Goal: Task Accomplishment & Management: Complete application form

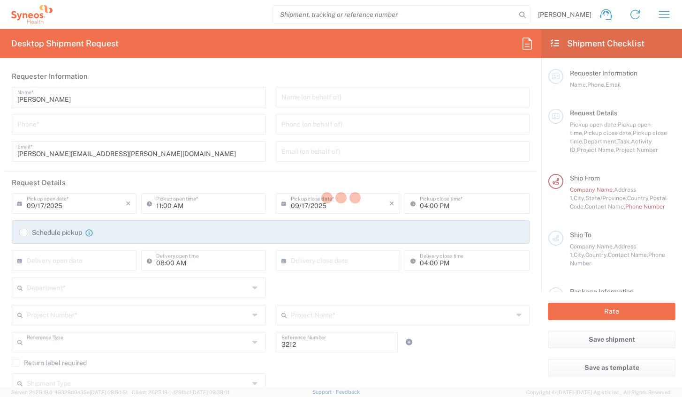
type input "Department"
type input "[US_STATE]"
type input "[GEOGRAPHIC_DATA]"
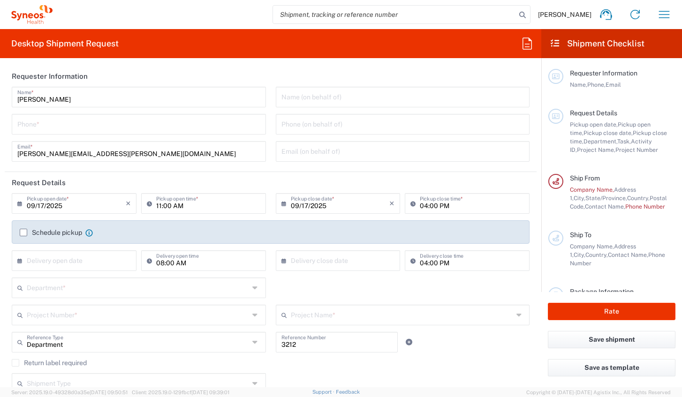
type input "Syneos Health, LLC-[GEOGRAPHIC_DATA] [GEOGRAPHIC_DATA] [GEOGRAPHIC_DATA]"
drag, startPoint x: 278, startPoint y: 108, endPoint x: 297, endPoint y: 97, distance: 21.6
click at [278, 108] on div "Name (on behalf of) Phone (on behalf of) Email (on behalf of)" at bounding box center [403, 128] width 264 height 82
click at [297, 97] on input "text" at bounding box center [402, 96] width 243 height 16
click at [136, 134] on div "Phone *" at bounding box center [139, 124] width 254 height 21
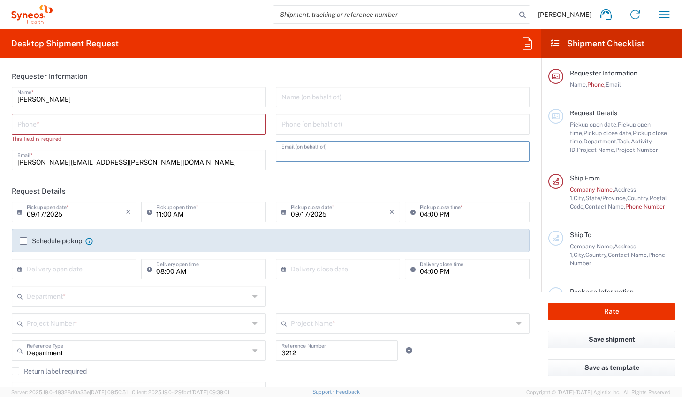
click at [316, 148] on input "text" at bounding box center [402, 151] width 243 height 16
drag, startPoint x: 296, startPoint y: 99, endPoint x: 323, endPoint y: 110, distance: 28.8
click at [296, 99] on input "text" at bounding box center [402, 96] width 243 height 16
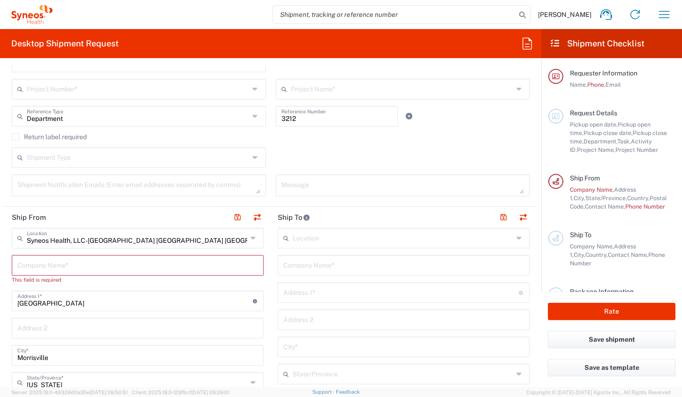
scroll to position [281, 0]
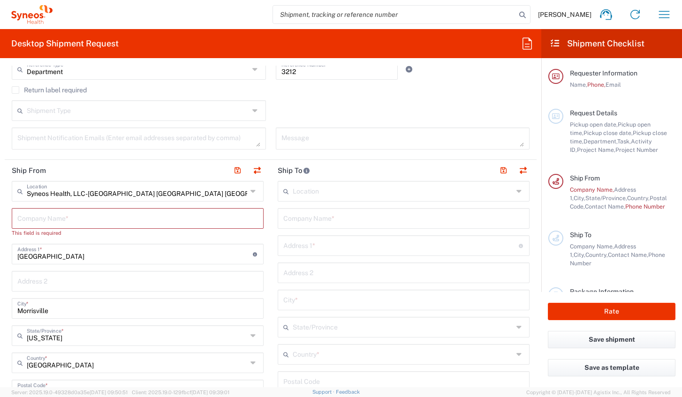
click at [250, 191] on icon at bounding box center [254, 191] width 8 height 15
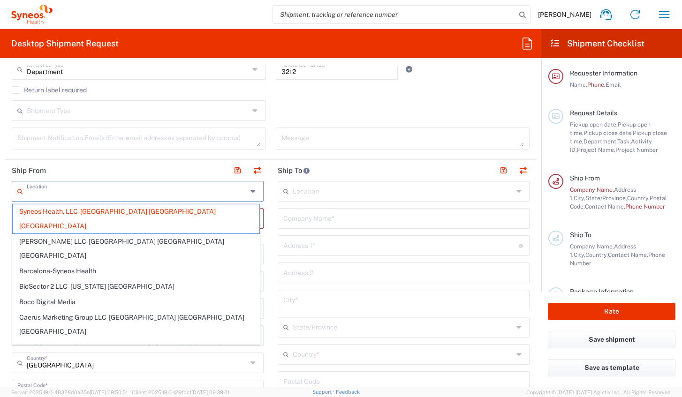
click at [250, 190] on icon at bounding box center [254, 191] width 8 height 15
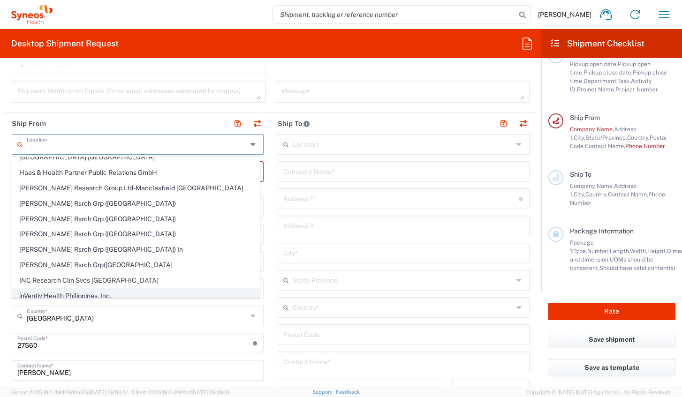
scroll to position [188, 0]
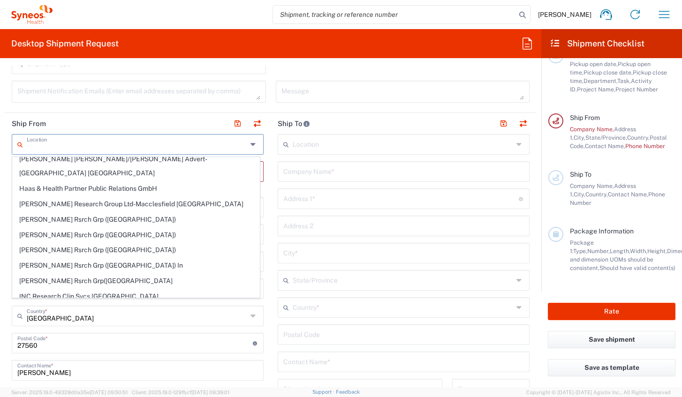
click at [144, 144] on input "text" at bounding box center [137, 144] width 220 height 16
type input "univer"
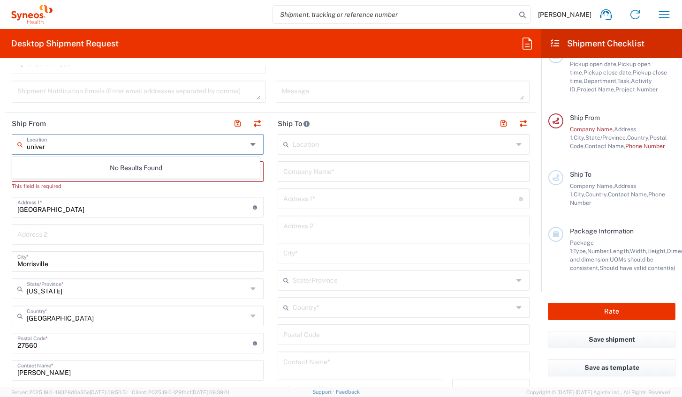
drag, startPoint x: 56, startPoint y: 148, endPoint x: 10, endPoint y: 148, distance: 46.0
click at [10, 148] on main "univer Location No Results Found Company Name * This field is required 1030 Syn…" at bounding box center [138, 339] width 266 height 411
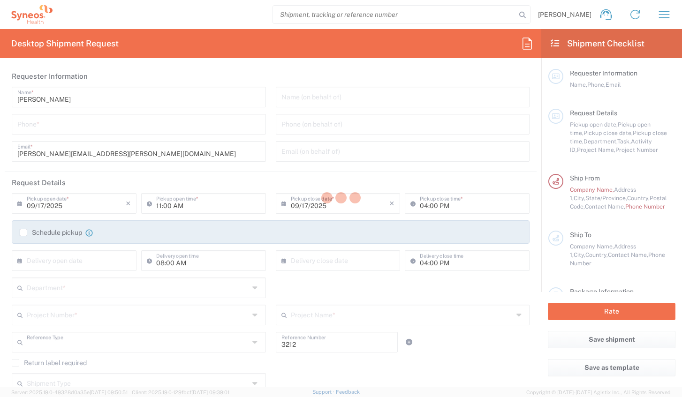
type input "Department"
type input "[US_STATE]"
type input "[GEOGRAPHIC_DATA]"
type input "Syneos Health, LLC-[GEOGRAPHIC_DATA] [GEOGRAPHIC_DATA] [GEOGRAPHIC_DATA]"
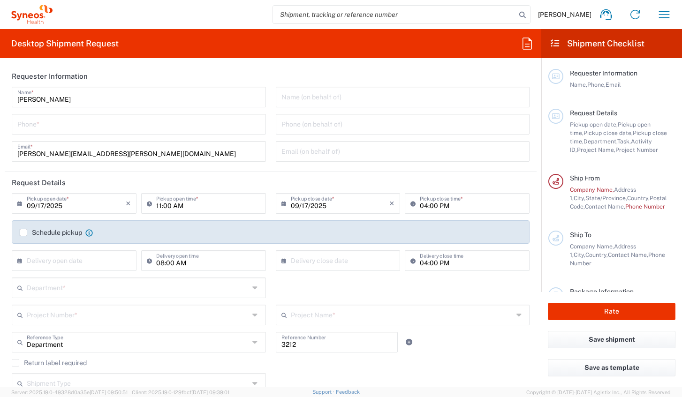
click at [321, 106] on div "Name (on behalf of)" at bounding box center [403, 97] width 254 height 21
click at [325, 99] on input "text" at bounding box center [402, 96] width 243 height 16
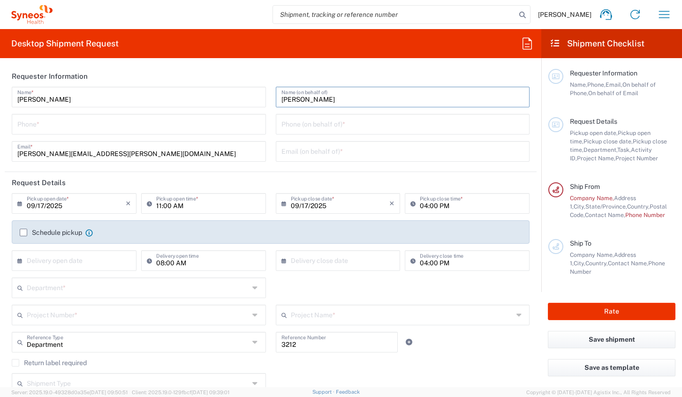
type input "[PERSON_NAME]"
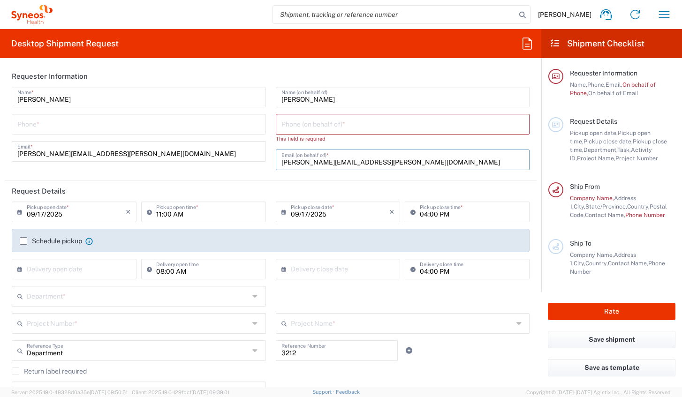
type input "[PERSON_NAME][EMAIL_ADDRESS][PERSON_NAME][DOMAIN_NAME]"
click at [357, 164] on input "[PERSON_NAME][EMAIL_ADDRESS][PERSON_NAME][DOMAIN_NAME]" at bounding box center [402, 159] width 243 height 16
drag, startPoint x: 367, startPoint y: 163, endPoint x: 231, endPoint y: 156, distance: 136.2
click at [236, 163] on div "[PERSON_NAME] Name * Phone * [PERSON_NAME][EMAIL_ADDRESS][PERSON_NAME][DOMAIN_N…" at bounding box center [271, 132] width 528 height 90
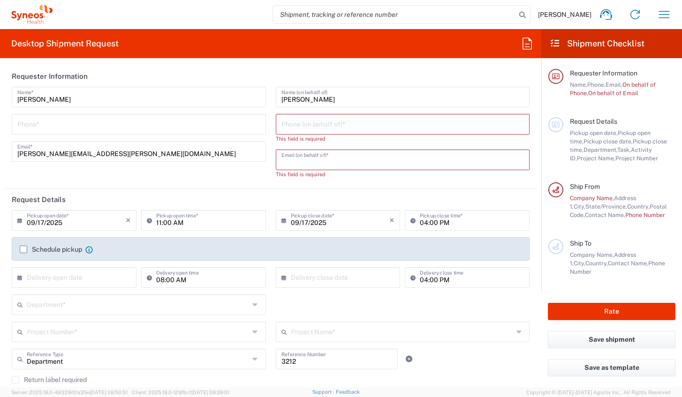
drag, startPoint x: 337, startPoint y: 125, endPoint x: 414, endPoint y: 128, distance: 77.0
click at [337, 125] on input "tel" at bounding box center [402, 123] width 243 height 16
click at [501, 183] on div "[PERSON_NAME] Name (on behalf of) Phone (on behalf of) * This field is required…" at bounding box center [403, 136] width 264 height 99
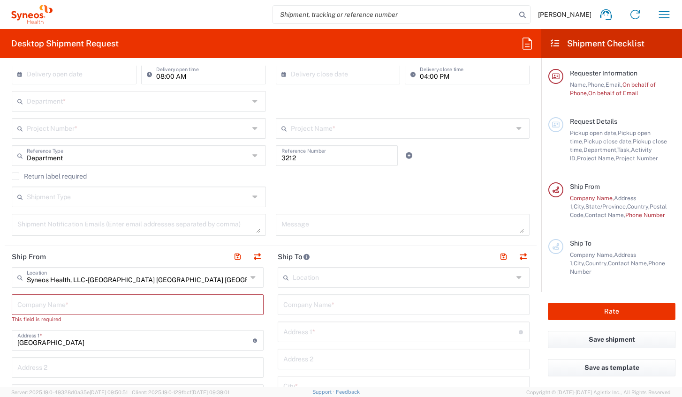
scroll to position [188, 0]
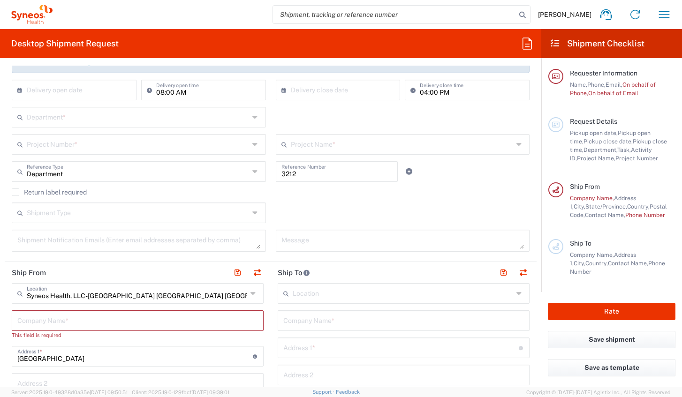
click at [171, 297] on input "Syneos Health, LLC-[GEOGRAPHIC_DATA] [GEOGRAPHIC_DATA] [GEOGRAPHIC_DATA]" at bounding box center [137, 293] width 220 height 16
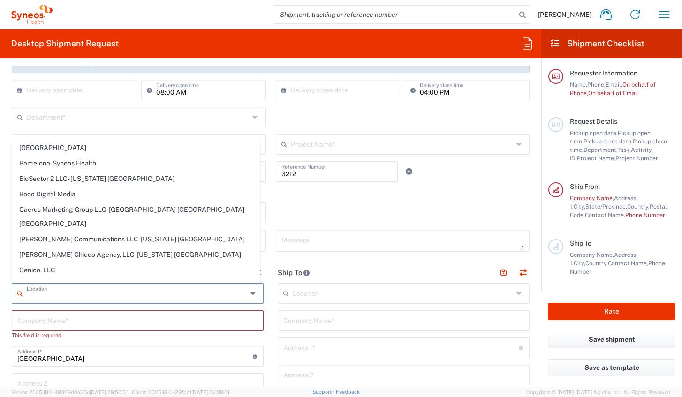
scroll to position [0, 0]
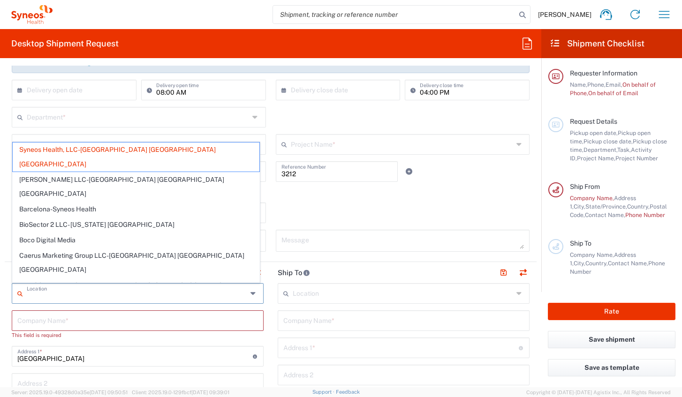
click at [285, 121] on div "Department * 3000 3100 3109 3110 3111 3112 3125 3130 3135 3136 3150 3155 3165 3…" at bounding box center [271, 120] width 528 height 27
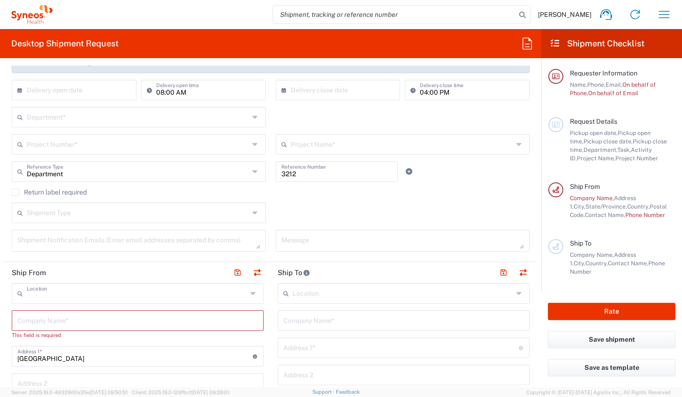
type input "Syneos Health, LLC-[GEOGRAPHIC_DATA] [GEOGRAPHIC_DATA] [GEOGRAPHIC_DATA]"
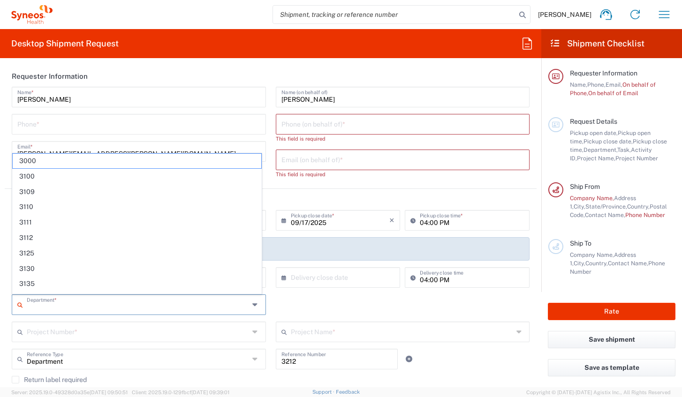
click at [71, 302] on input "text" at bounding box center [138, 304] width 222 height 16
click at [307, 293] on div "× Delivery close date Cancel Apply" at bounding box center [337, 280] width 129 height 27
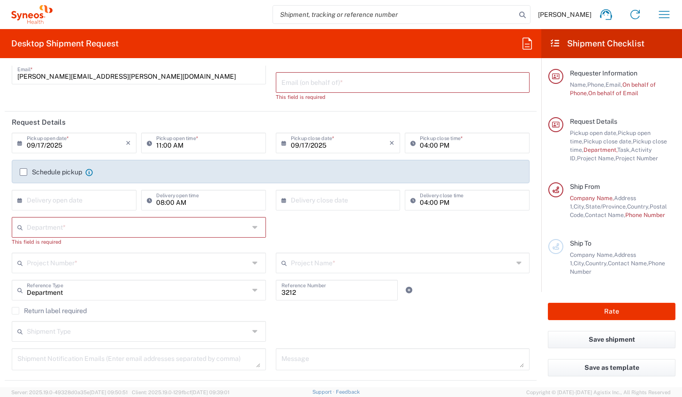
scroll to position [94, 0]
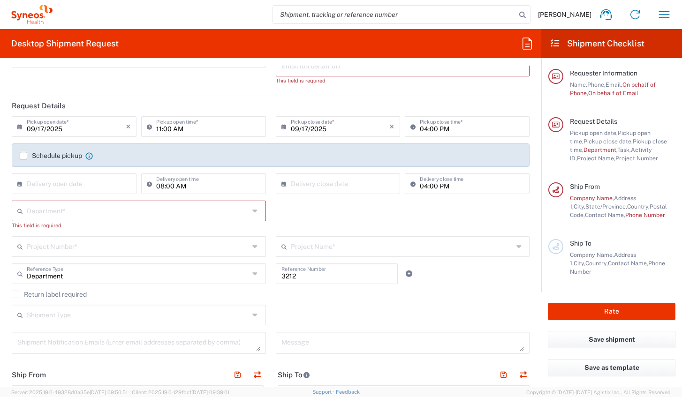
click at [252, 271] on icon at bounding box center [256, 273] width 8 height 15
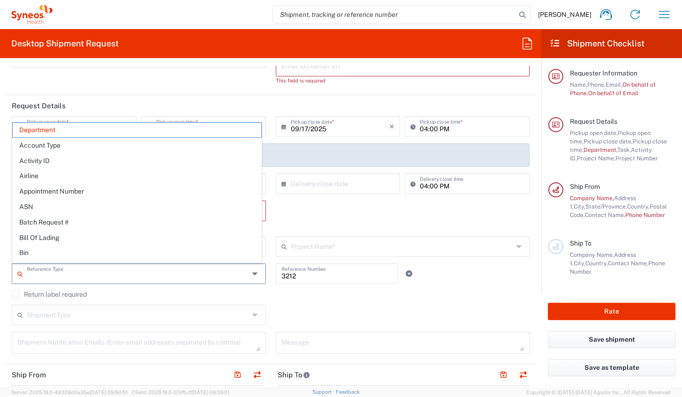
click at [293, 312] on div "Shipment Type Batch Regular" at bounding box center [271, 318] width 528 height 27
type input "Department"
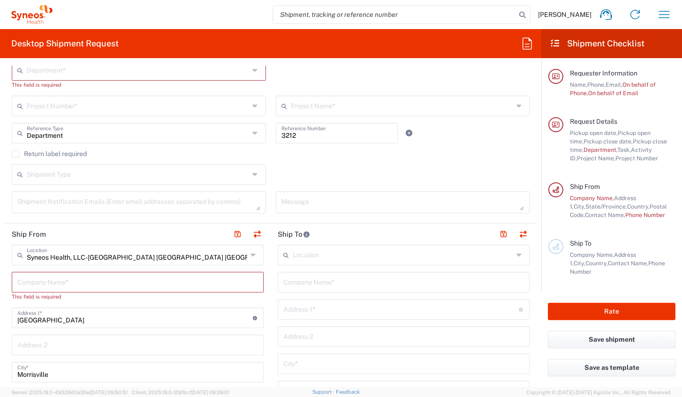
scroll to position [281, 0]
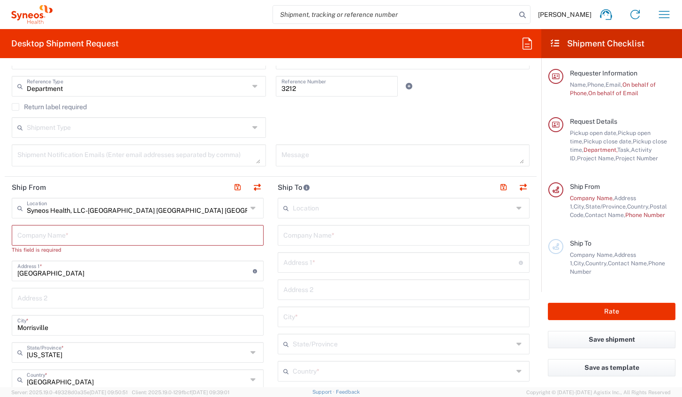
click at [95, 269] on input "[GEOGRAPHIC_DATA]" at bounding box center [134, 270] width 235 height 16
drag, startPoint x: 105, startPoint y: 271, endPoint x: 3, endPoint y: 276, distance: 101.4
click at [3, 276] on form "Requester Information [PERSON_NAME] Name * Phone * [PERSON_NAME][EMAIL_ADDRESS]…" at bounding box center [270, 227] width 541 height 322
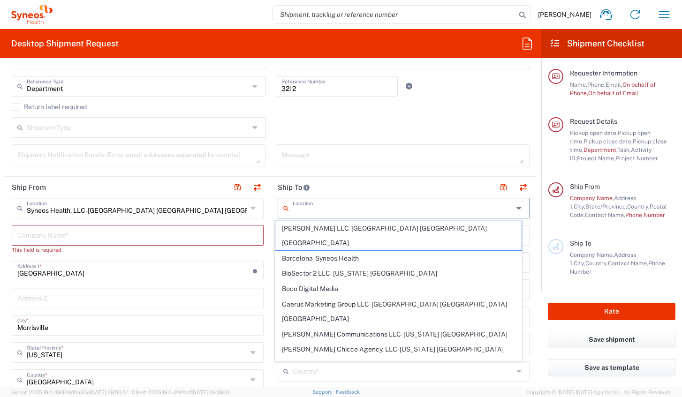
click at [372, 205] on input "text" at bounding box center [403, 207] width 220 height 16
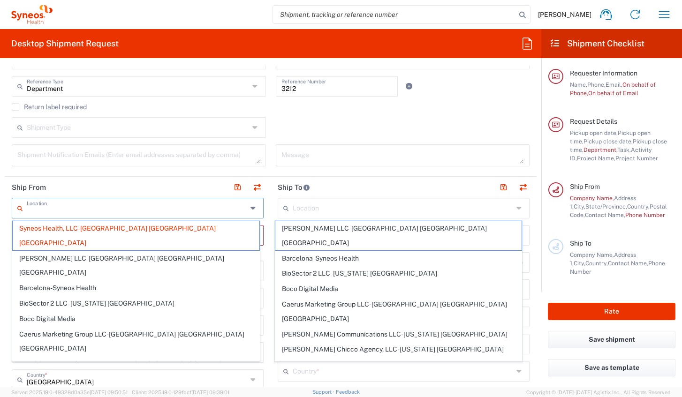
click at [178, 209] on input "text" at bounding box center [137, 207] width 220 height 16
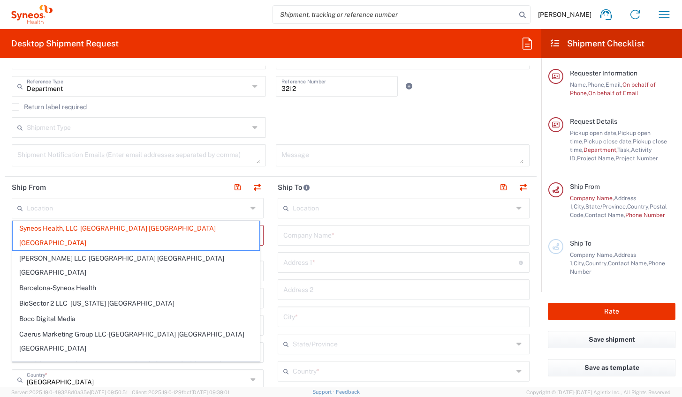
click at [156, 189] on header "Ship From" at bounding box center [138, 187] width 266 height 21
type input "Syneos Health, LLC-[GEOGRAPHIC_DATA] [GEOGRAPHIC_DATA] [GEOGRAPHIC_DATA]"
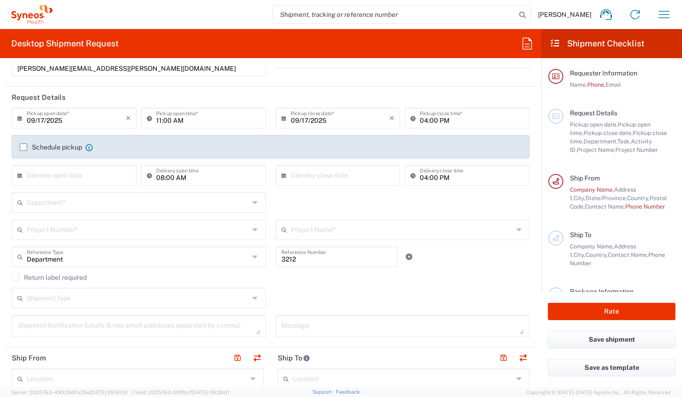
scroll to position [141, 0]
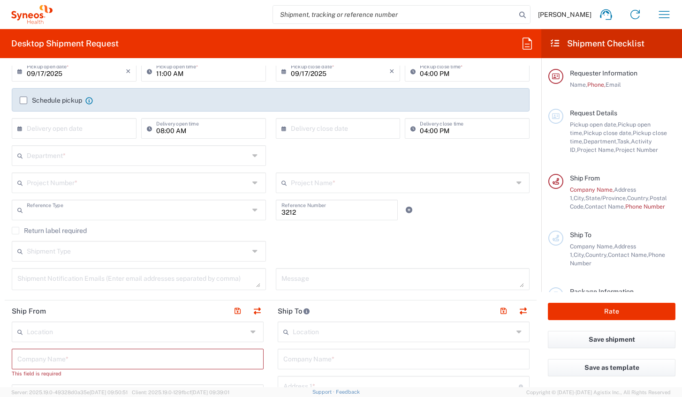
click at [166, 215] on input "text" at bounding box center [138, 209] width 222 height 16
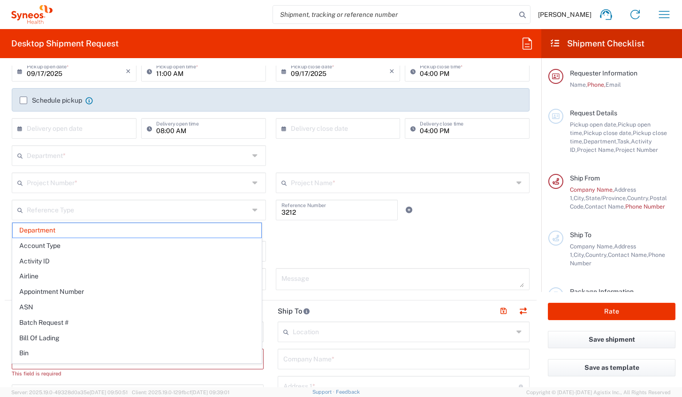
click at [279, 240] on div "Return label required" at bounding box center [271, 234] width 518 height 14
type input "Department"
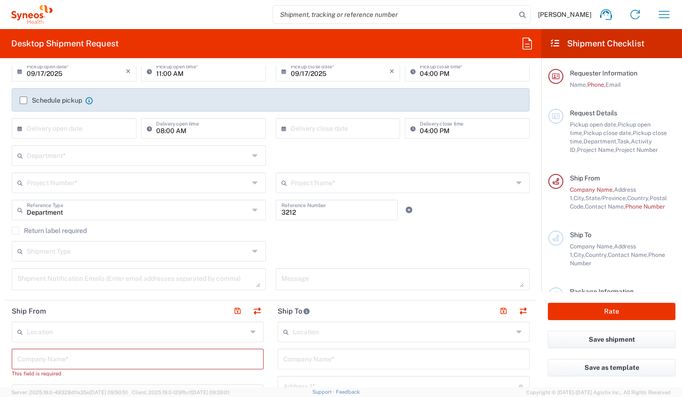
click at [253, 157] on icon at bounding box center [256, 155] width 8 height 15
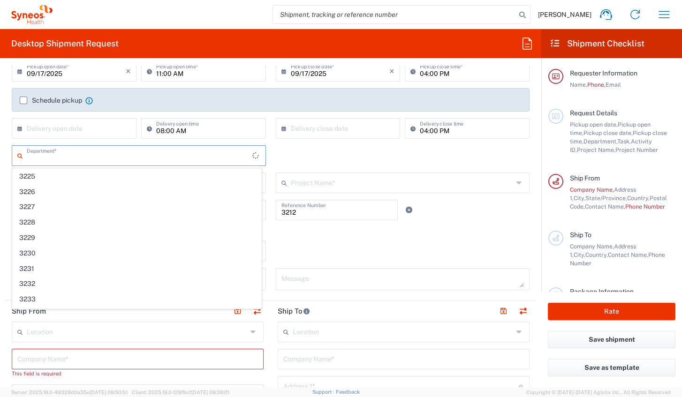
scroll to position [544, 0]
click at [322, 252] on div "Shipment Type Batch Regular" at bounding box center [271, 254] width 528 height 27
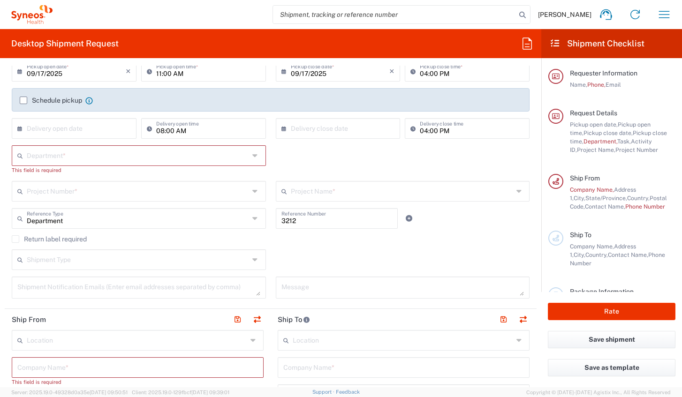
click at [256, 259] on icon at bounding box center [256, 259] width 8 height 15
click at [331, 247] on div "Return label required" at bounding box center [271, 242] width 518 height 14
click at [123, 307] on agx-form-section "Request Details 09/17/2025 × Pickup open date * Cancel Apply 11:00 AM Pickup op…" at bounding box center [271, 174] width 532 height 269
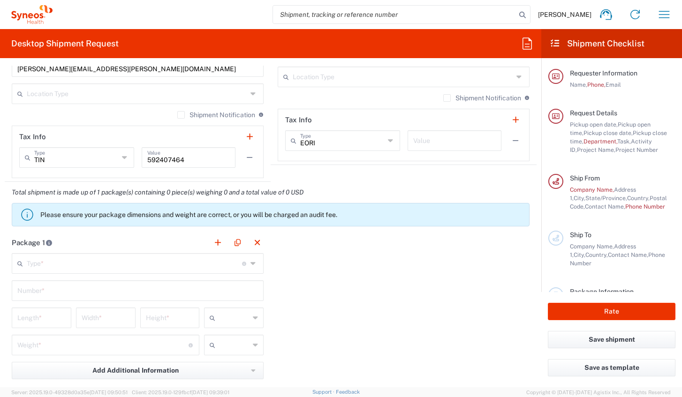
scroll to position [750, 0]
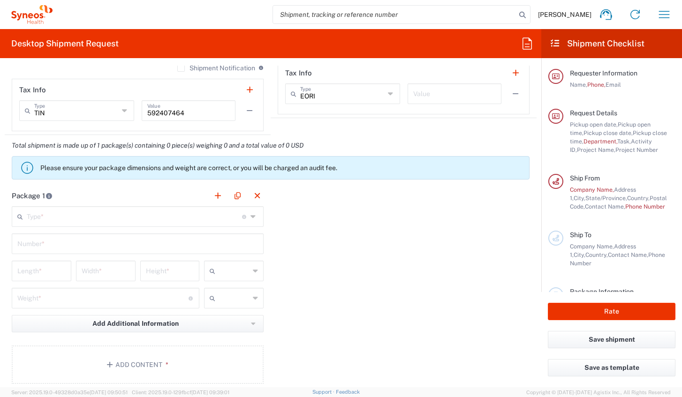
click at [250, 219] on icon at bounding box center [254, 216] width 8 height 15
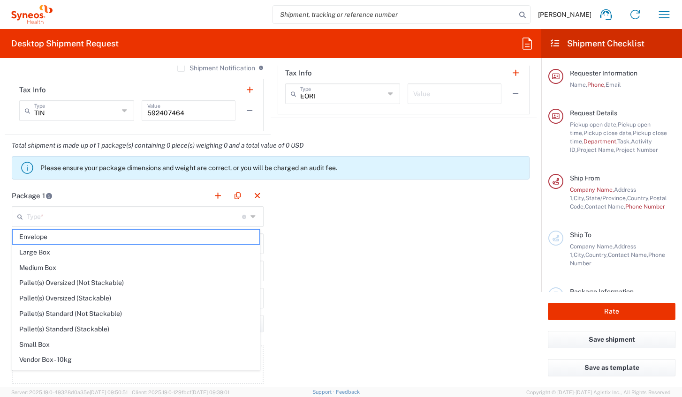
click at [250, 217] on icon at bounding box center [254, 216] width 8 height 15
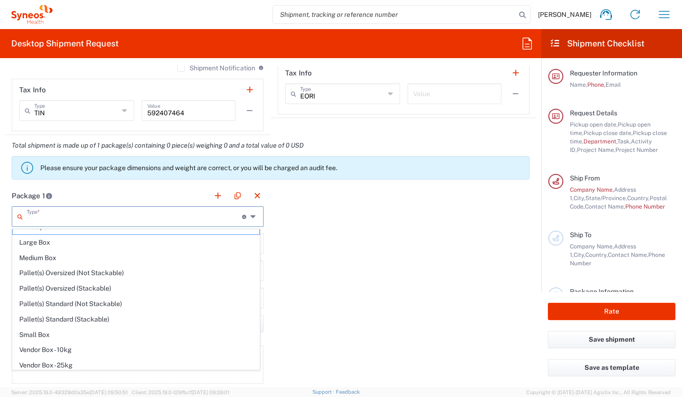
scroll to position [0, 0]
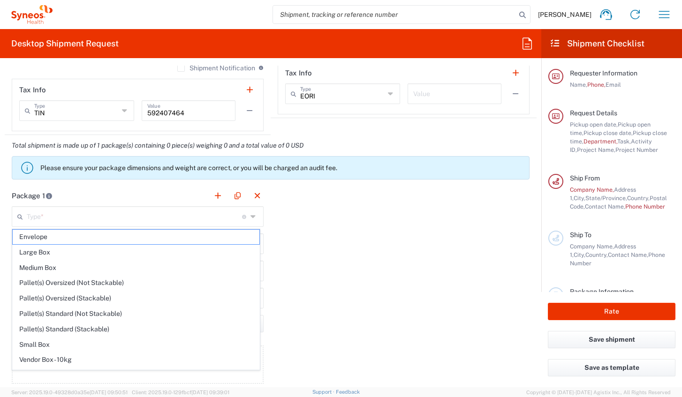
click at [314, 242] on div "Package 1 Type * Material used to package goods Envelope Large Box Medium Box P…" at bounding box center [271, 288] width 532 height 206
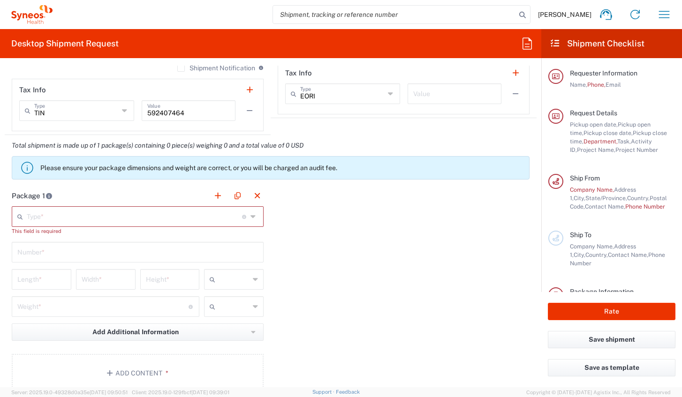
click at [149, 252] on input "text" at bounding box center [137, 251] width 241 height 16
type input "1"
drag, startPoint x: 402, startPoint y: 312, endPoint x: 341, endPoint y: 321, distance: 62.1
click at [402, 312] on div "Package 1 Type * Material used to package goods Envelope Large Box Medium Box P…" at bounding box center [271, 296] width 532 height 223
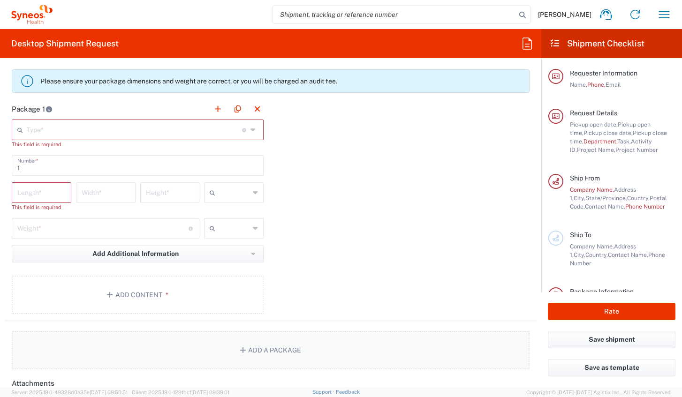
scroll to position [844, 0]
